Goal: Navigation & Orientation: Find specific page/section

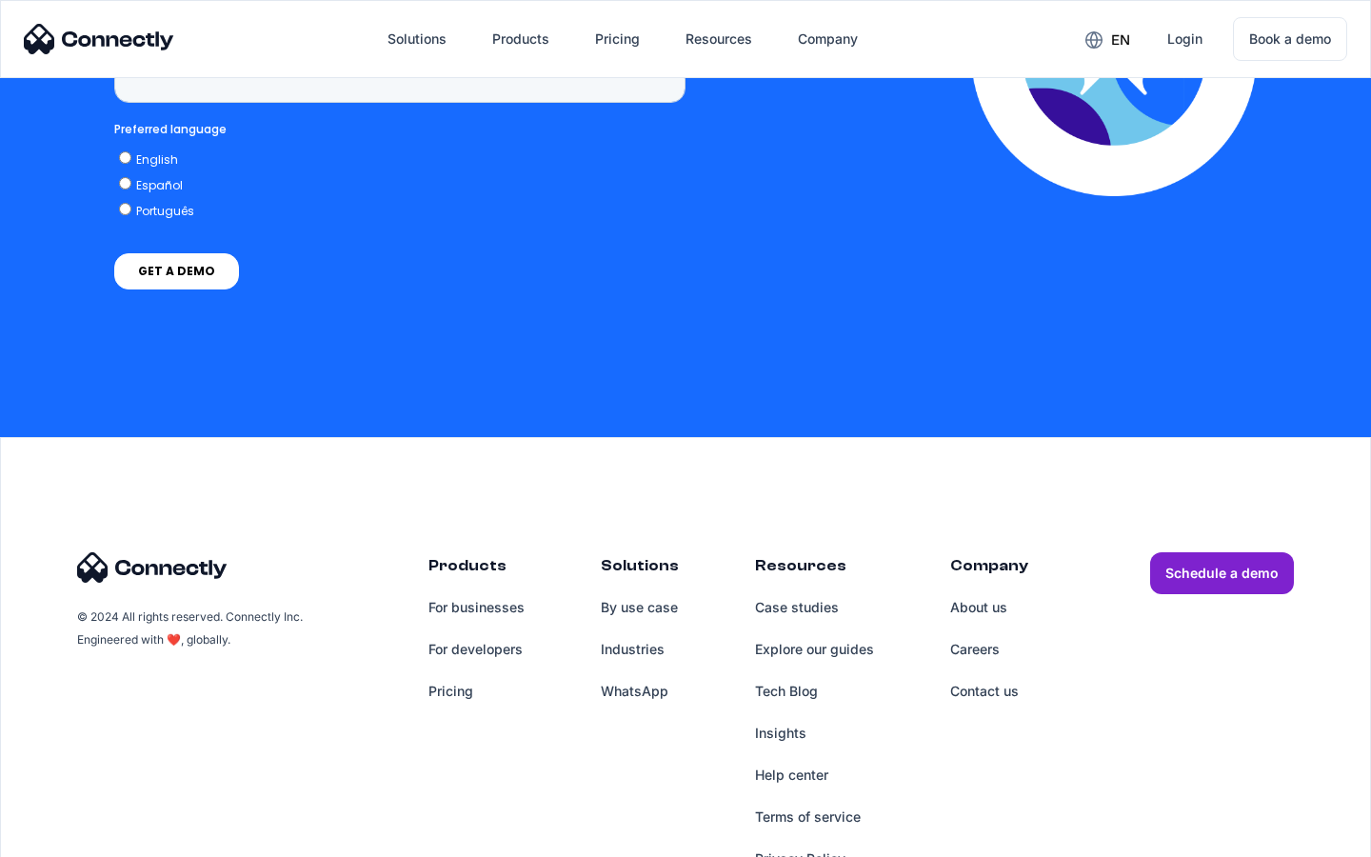
scroll to position [4850, 0]
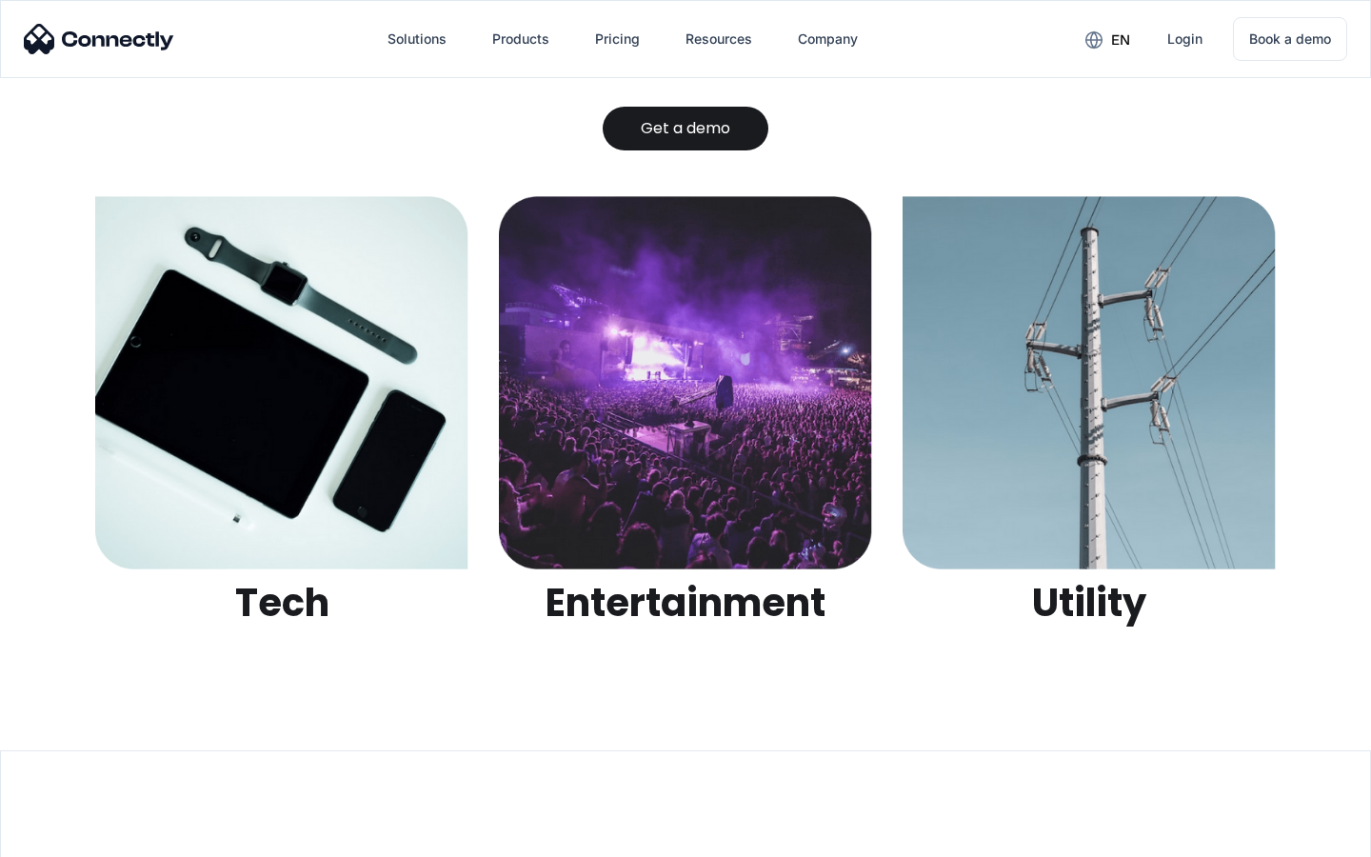
scroll to position [6009, 0]
